Goal: Information Seeking & Learning: Find specific fact

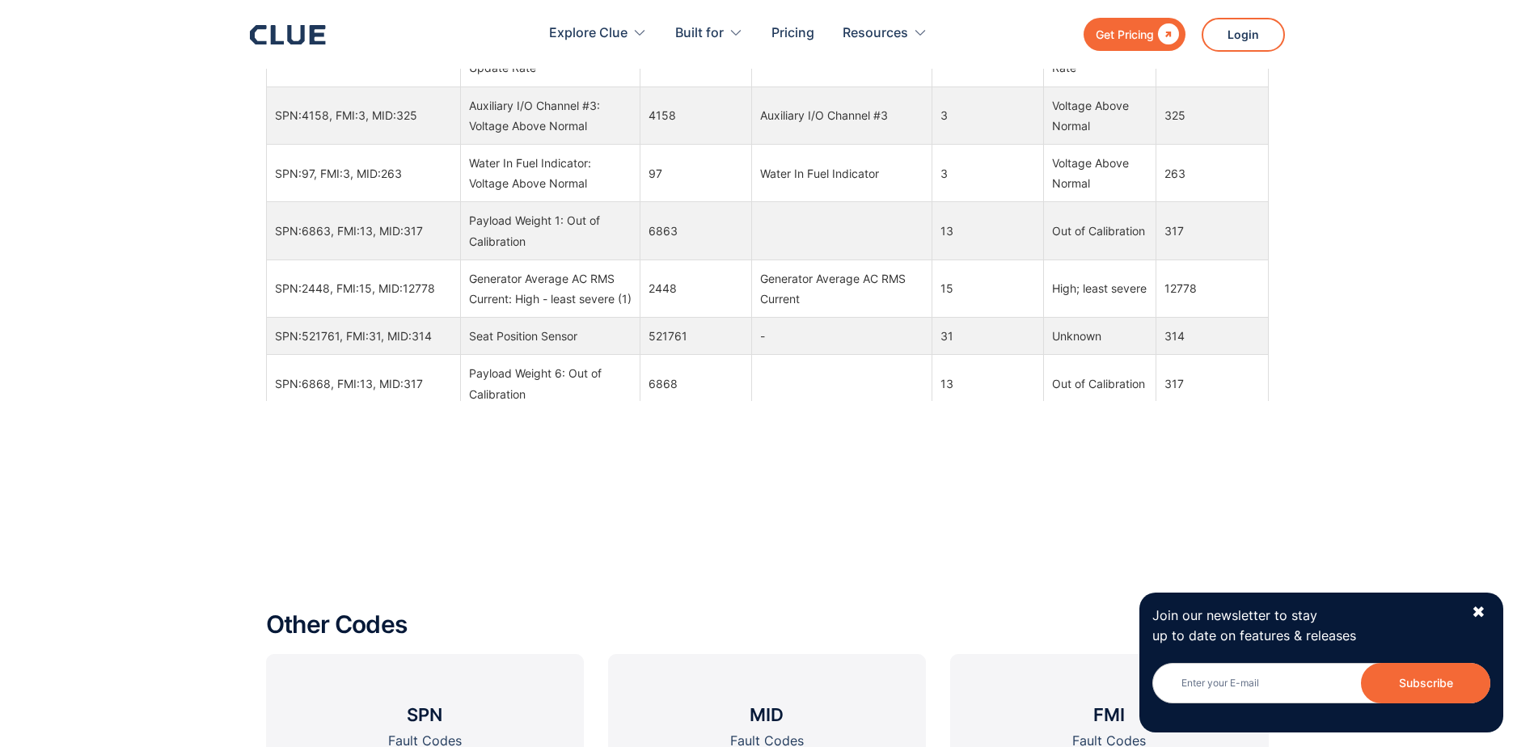
scroll to position [404, 0]
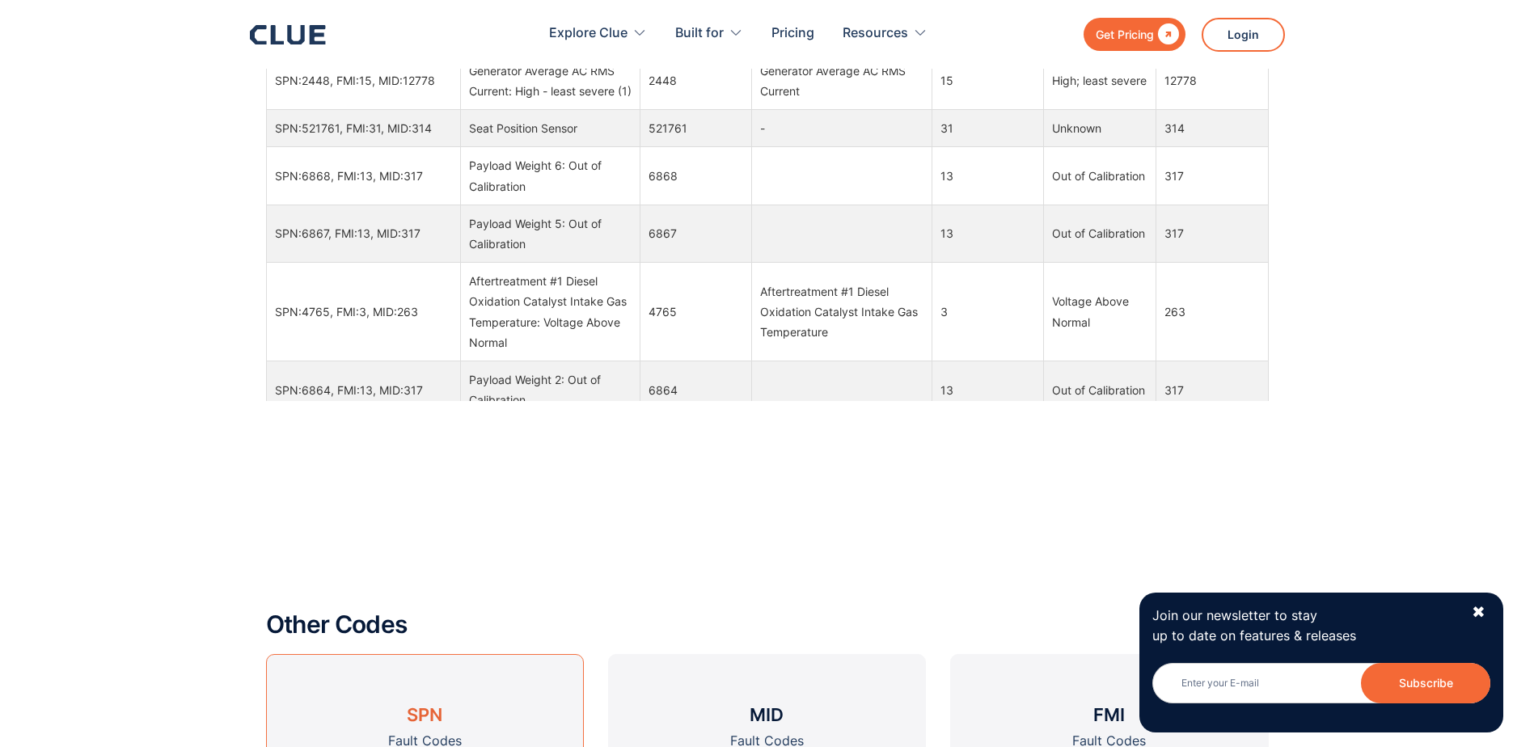
click at [429, 712] on h3 "SPN" at bounding box center [425, 715] width 36 height 24
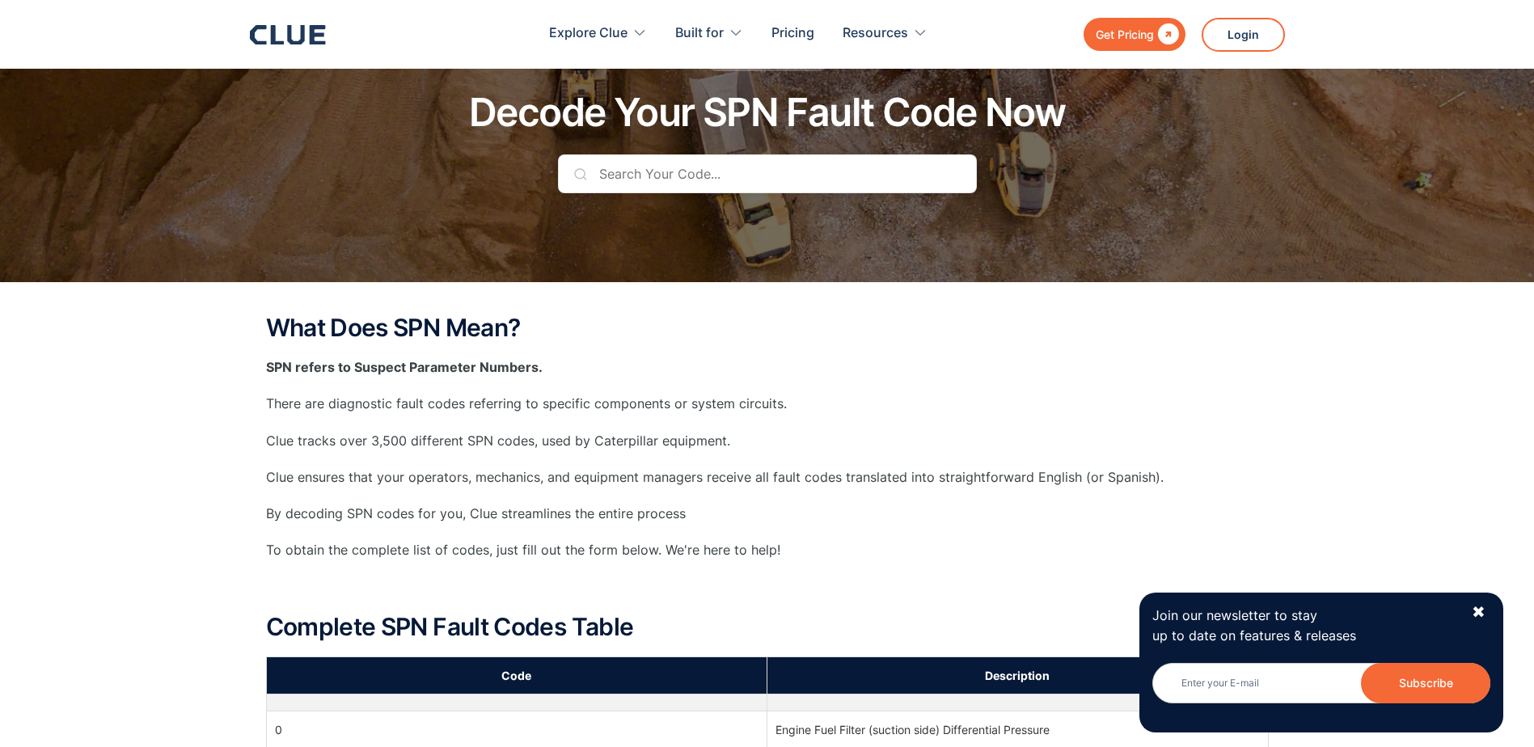
click at [679, 181] on input "text" at bounding box center [767, 173] width 419 height 39
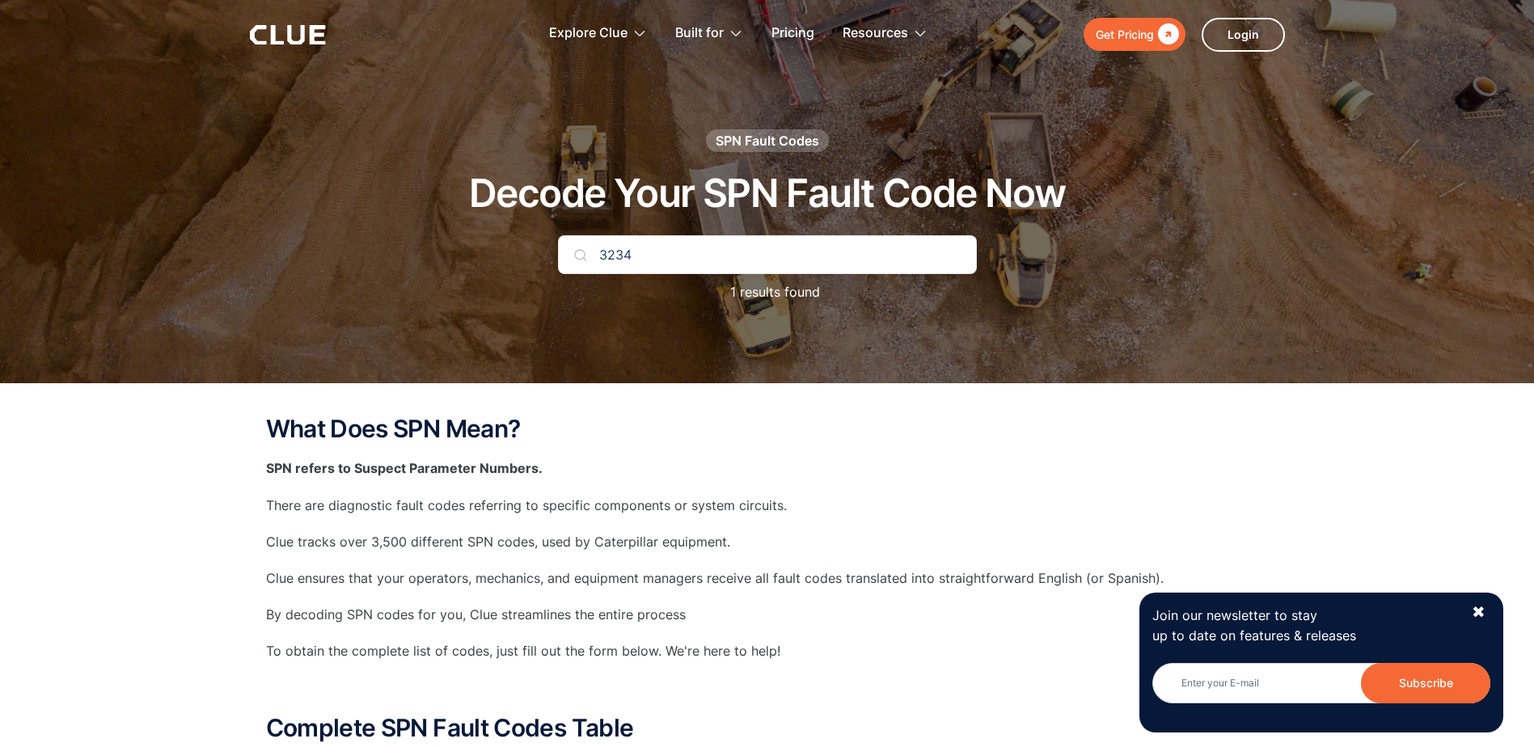
drag, startPoint x: 670, startPoint y: 252, endPoint x: 577, endPoint y: 250, distance: 93.8
click at [579, 250] on div "3234" at bounding box center [767, 254] width 419 height 39
type input "60293"
